Goal: Information Seeking & Learning: Find specific fact

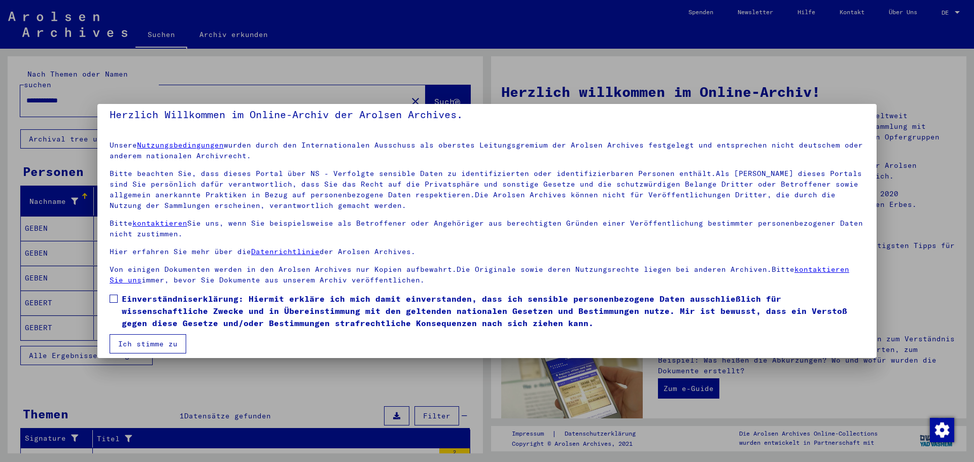
scroll to position [17, 0]
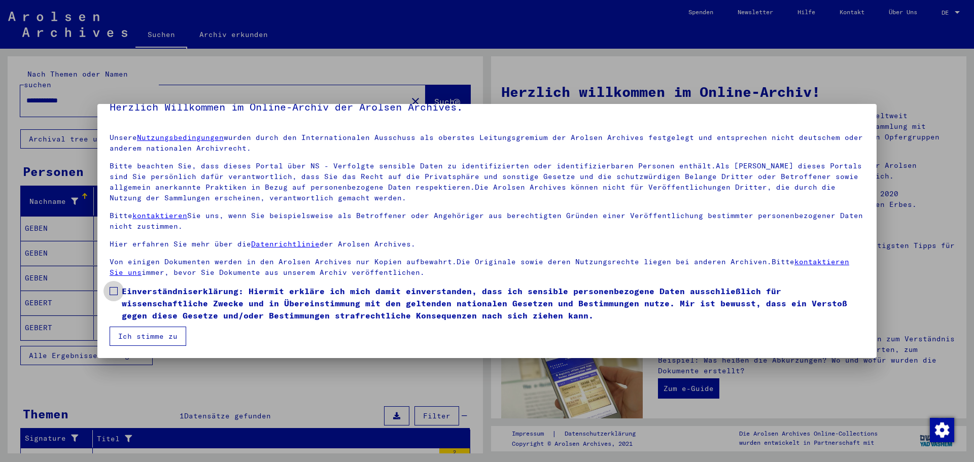
click at [114, 292] on span at bounding box center [114, 291] width 8 height 8
click at [148, 334] on button "Ich stimme zu" at bounding box center [148, 336] width 77 height 19
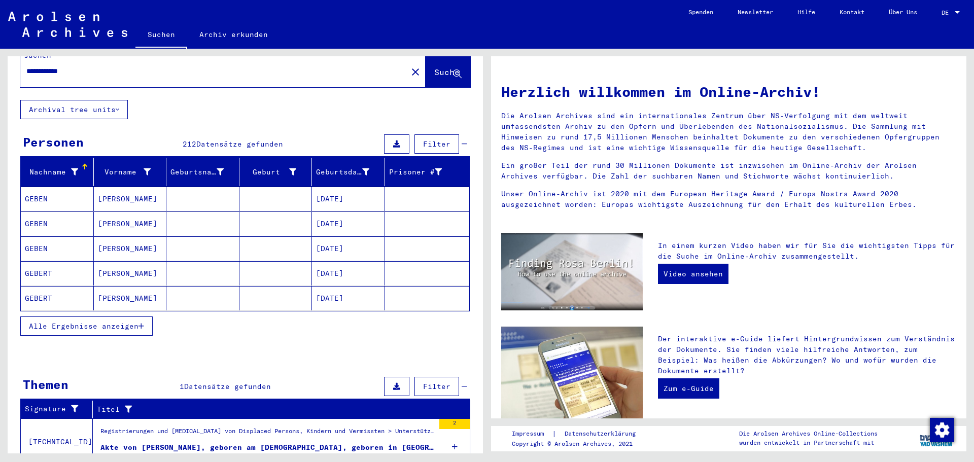
scroll to position [61, 0]
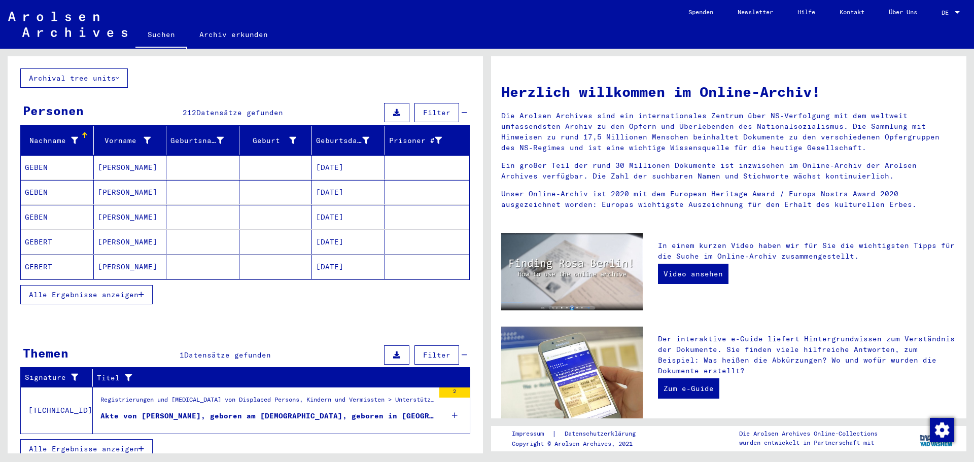
click at [214, 411] on div "Akte von [PERSON_NAME], geboren am [DEMOGRAPHIC_DATA], geboren in [GEOGRAPHIC_D…" at bounding box center [267, 416] width 334 height 11
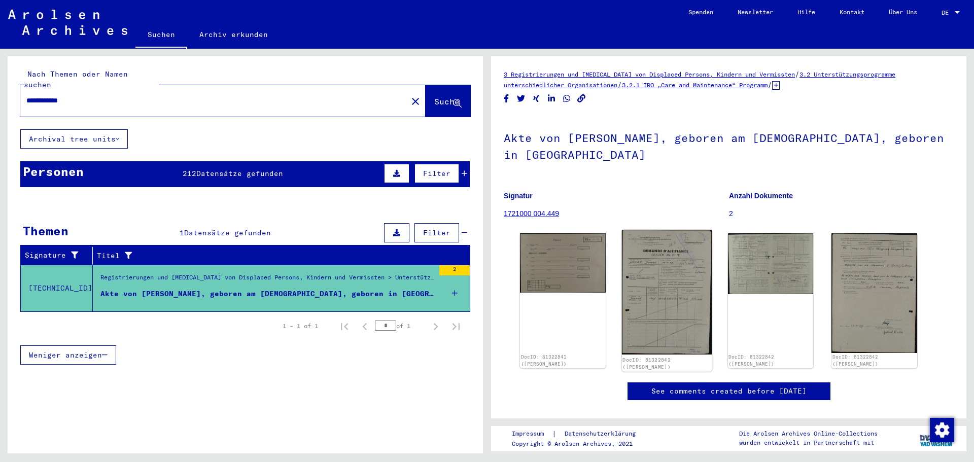
click at [652, 294] on img at bounding box center [667, 292] width 90 height 125
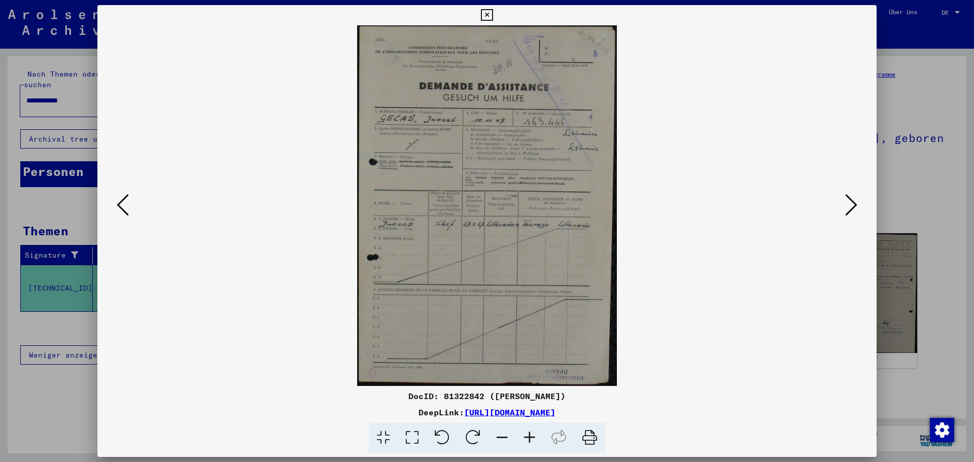
click at [467, 250] on img at bounding box center [487, 205] width 710 height 361
click at [855, 202] on icon at bounding box center [851, 205] width 12 height 24
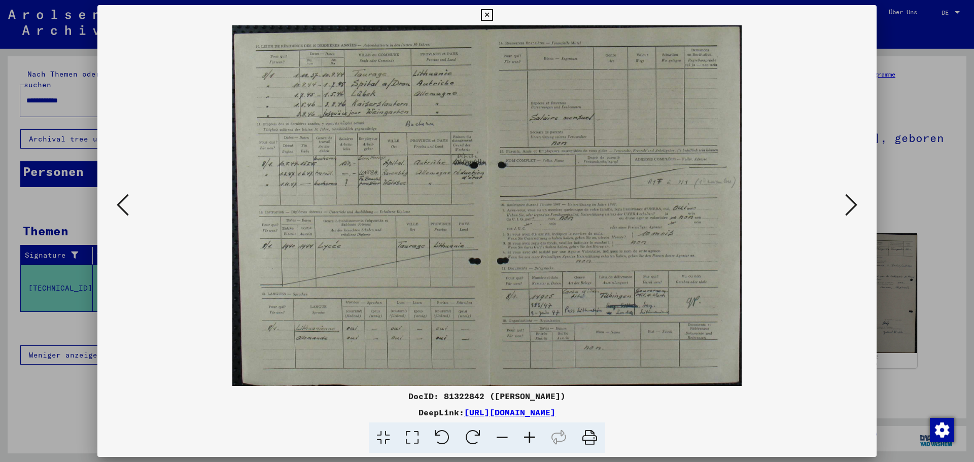
click at [850, 203] on icon at bounding box center [851, 205] width 12 height 24
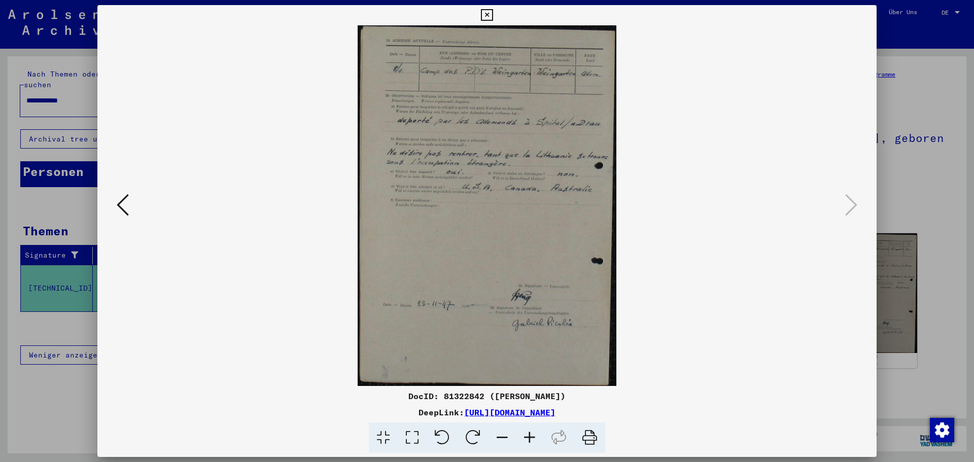
click at [122, 203] on icon at bounding box center [123, 205] width 12 height 24
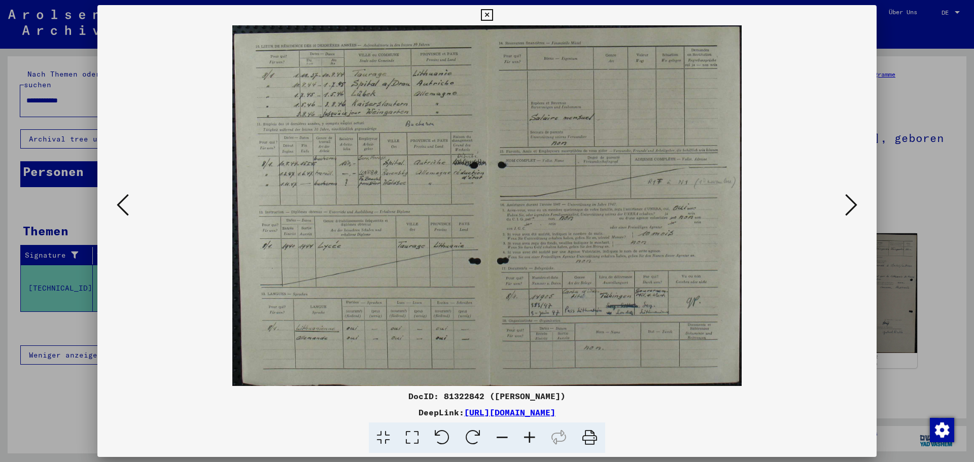
click at [47, 389] on div at bounding box center [487, 231] width 974 height 462
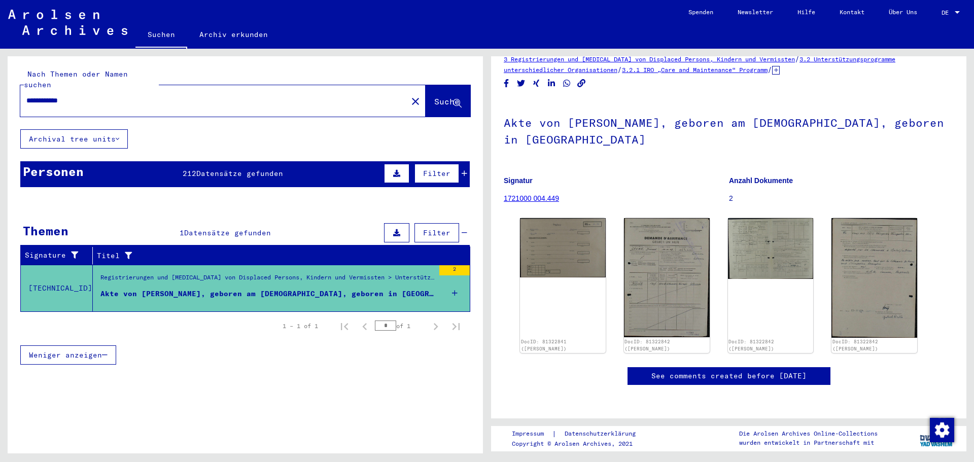
scroll to position [234, 0]
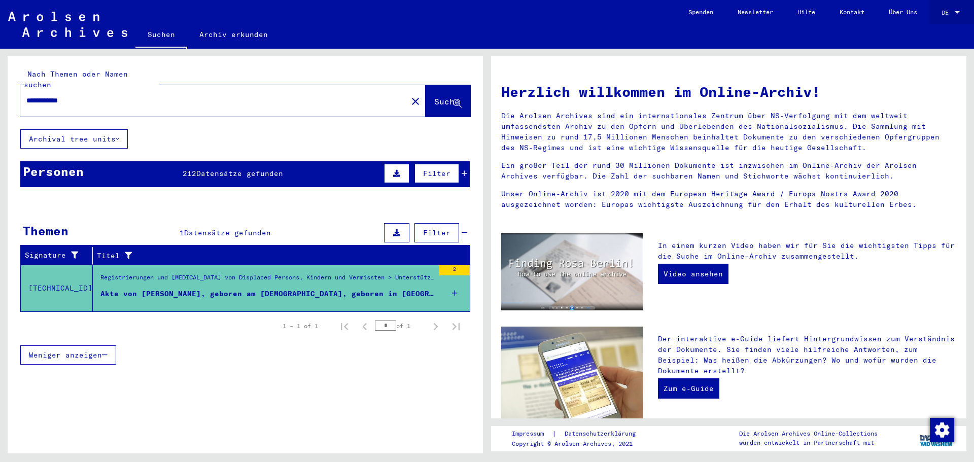
click at [955, 9] on div at bounding box center [957, 12] width 9 height 7
click at [929, 16] on span "English" at bounding box center [931, 18] width 25 height 8
